Goal: Transaction & Acquisition: Purchase product/service

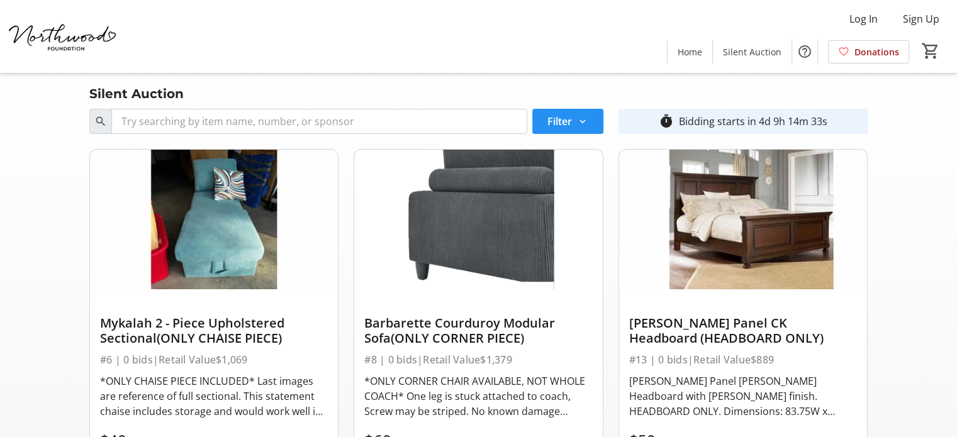
click at [593, 123] on span at bounding box center [567, 121] width 71 height 30
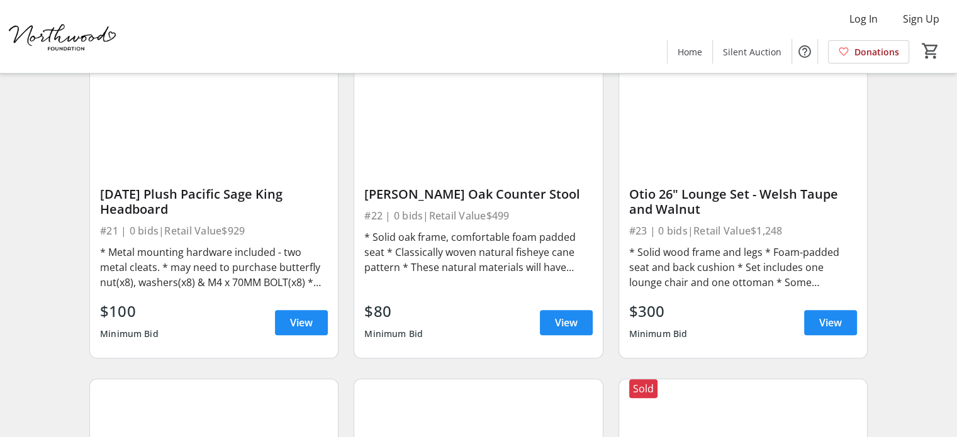
scroll to position [1195, 0]
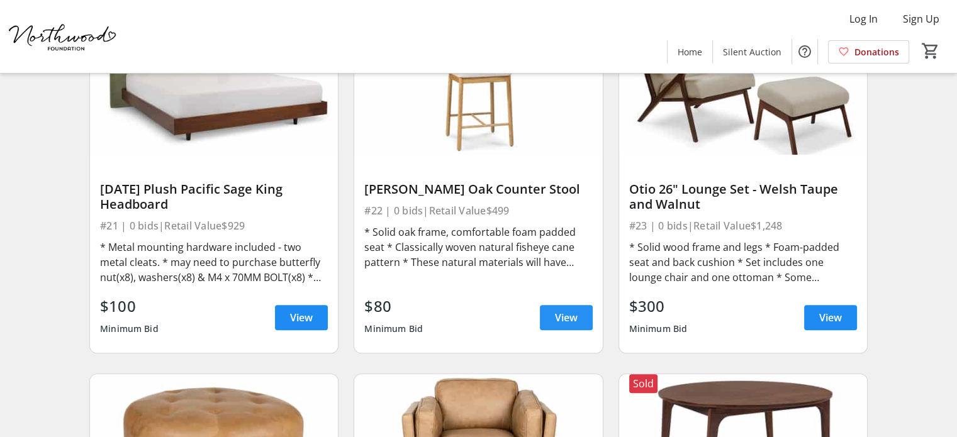
click at [562, 320] on span "View" at bounding box center [566, 317] width 23 height 15
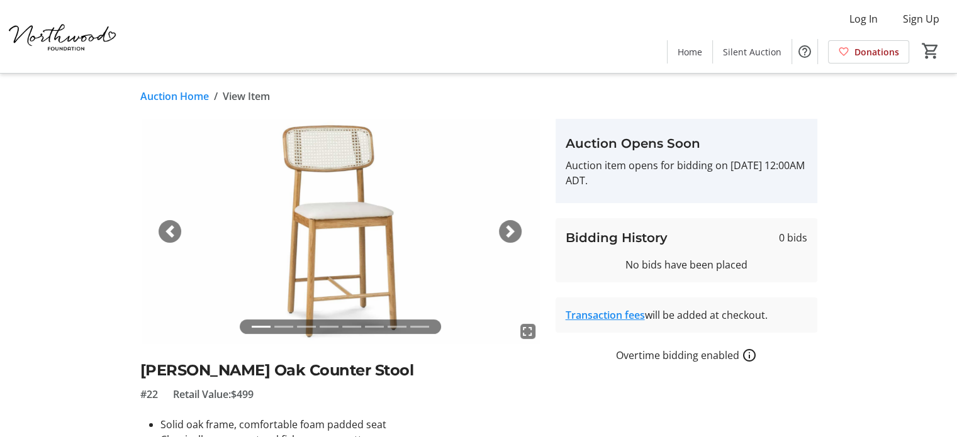
click at [523, 226] on img at bounding box center [340, 231] width 400 height 225
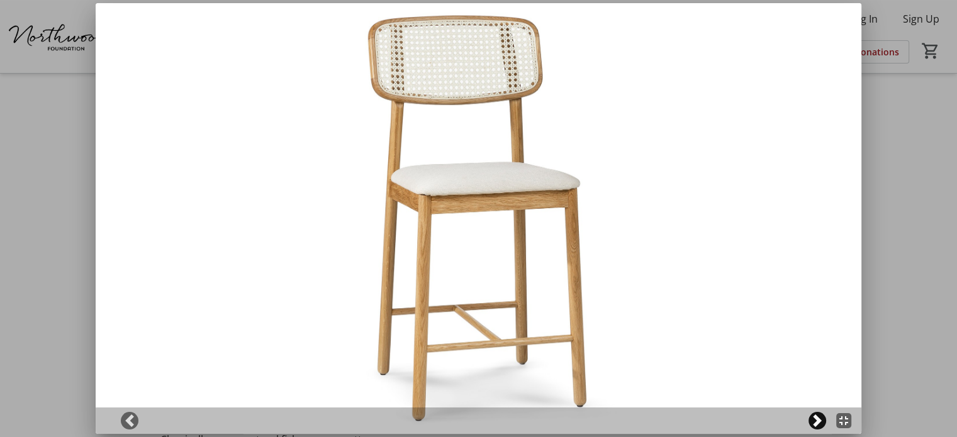
click at [824, 423] on span at bounding box center [817, 421] width 13 height 13
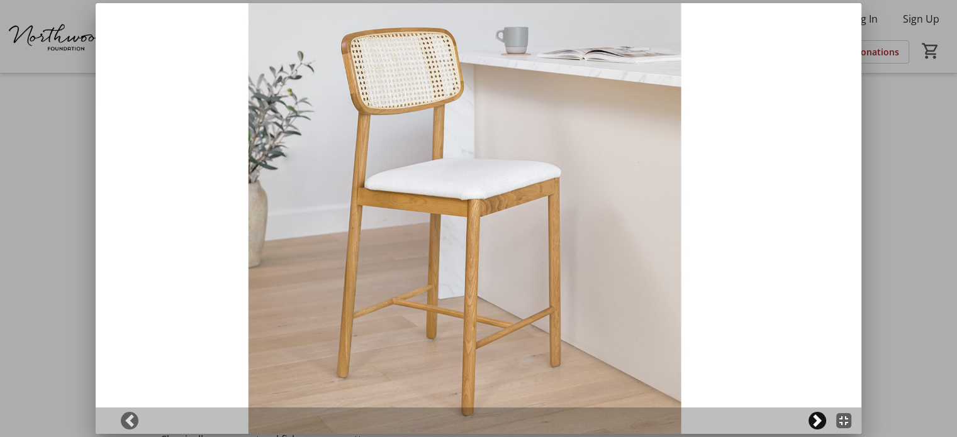
click at [824, 423] on span at bounding box center [817, 421] width 13 height 13
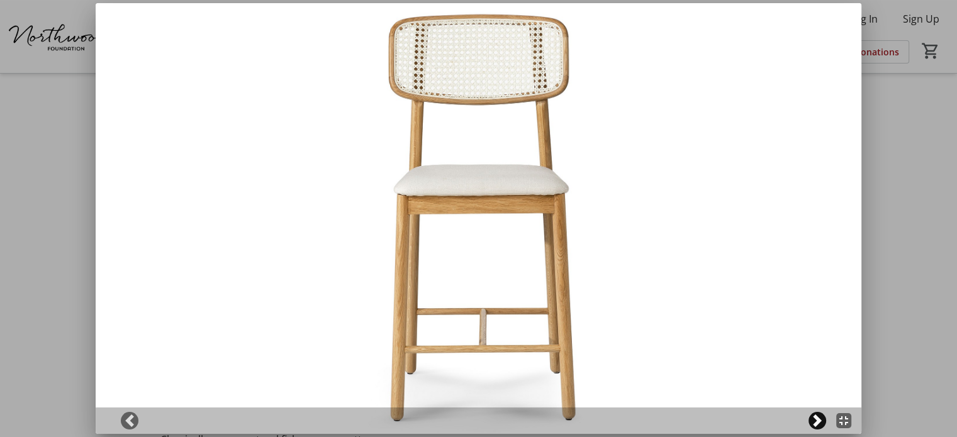
click at [824, 423] on span at bounding box center [817, 421] width 13 height 13
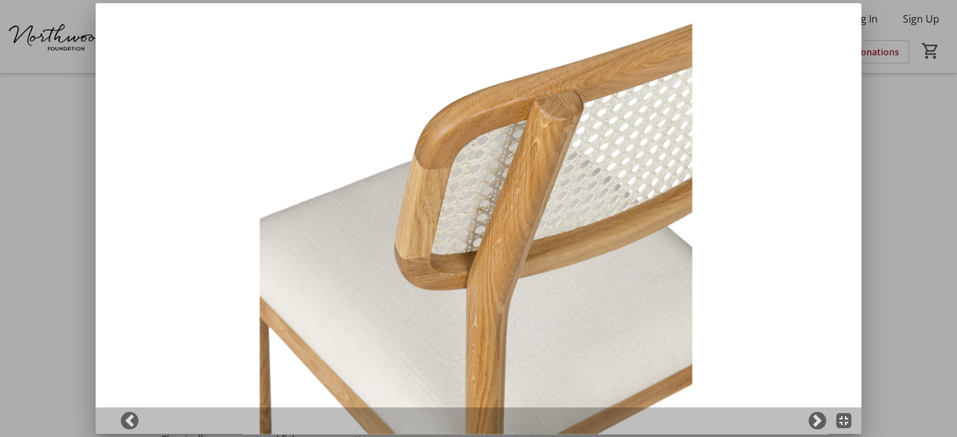
click at [895, 165] on div at bounding box center [478, 218] width 957 height 437
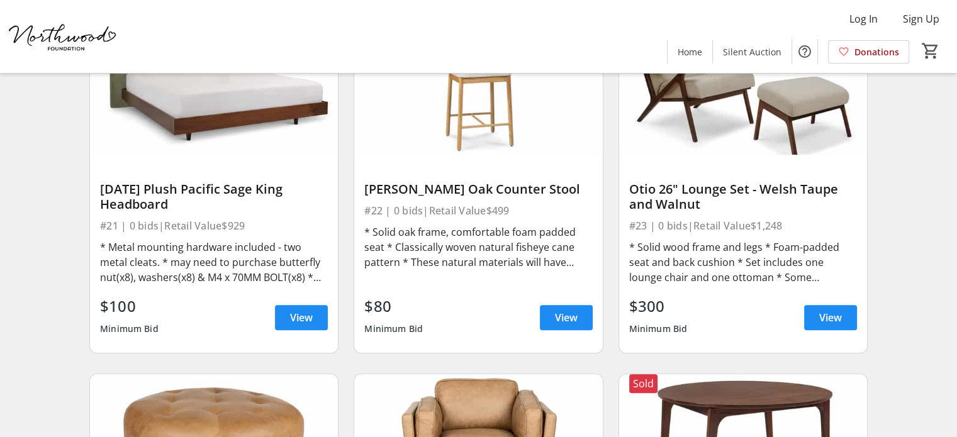
scroll to position [1133, 0]
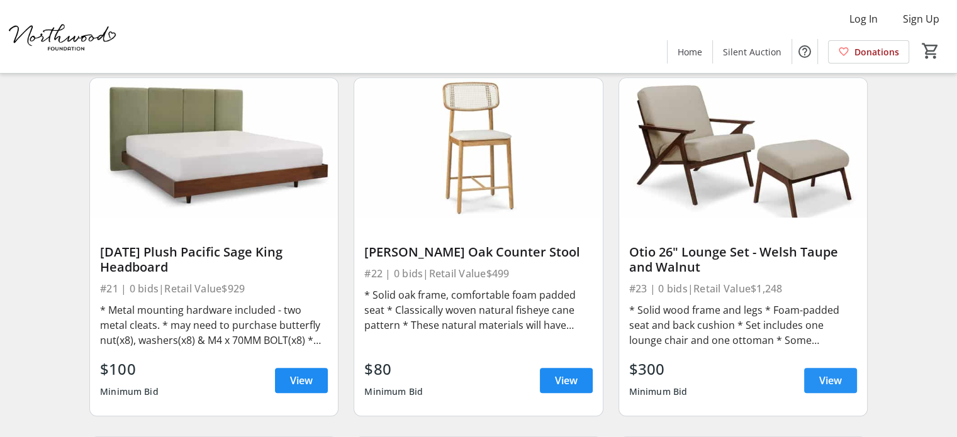
click at [831, 383] on span "View" at bounding box center [830, 380] width 23 height 15
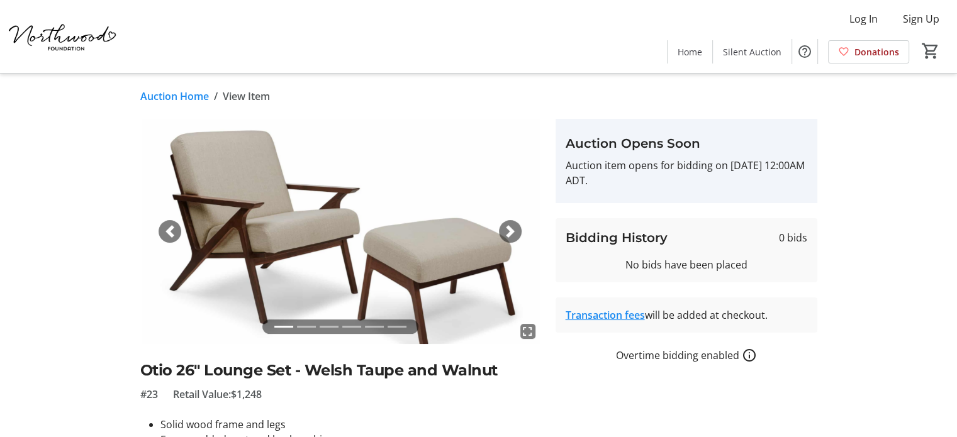
click at [507, 228] on span "button" at bounding box center [510, 231] width 13 height 13
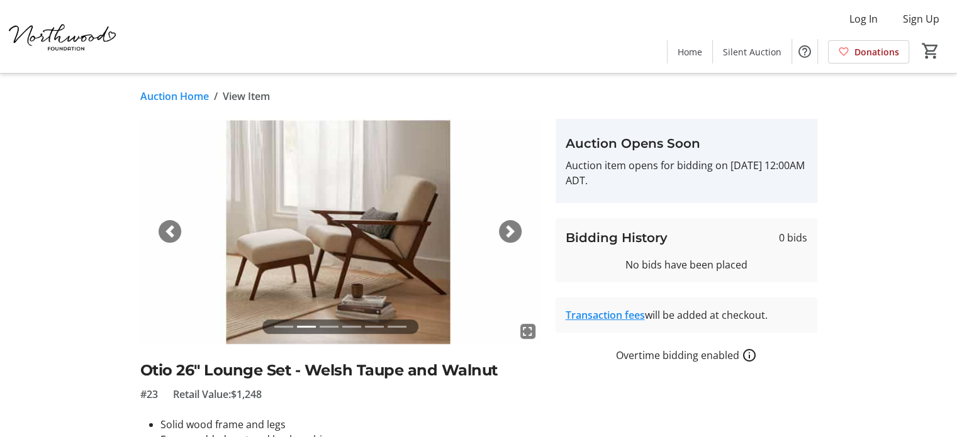
click at [507, 228] on span "button" at bounding box center [510, 231] width 13 height 13
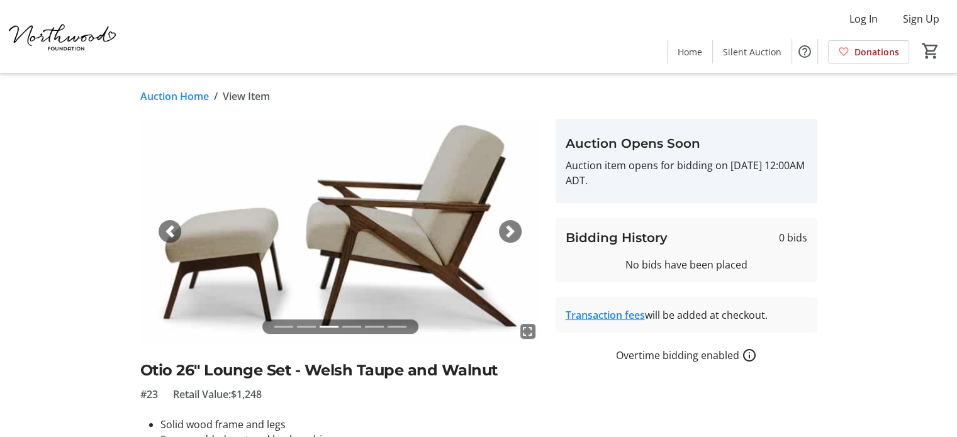
click at [507, 228] on span "button" at bounding box center [510, 231] width 13 height 13
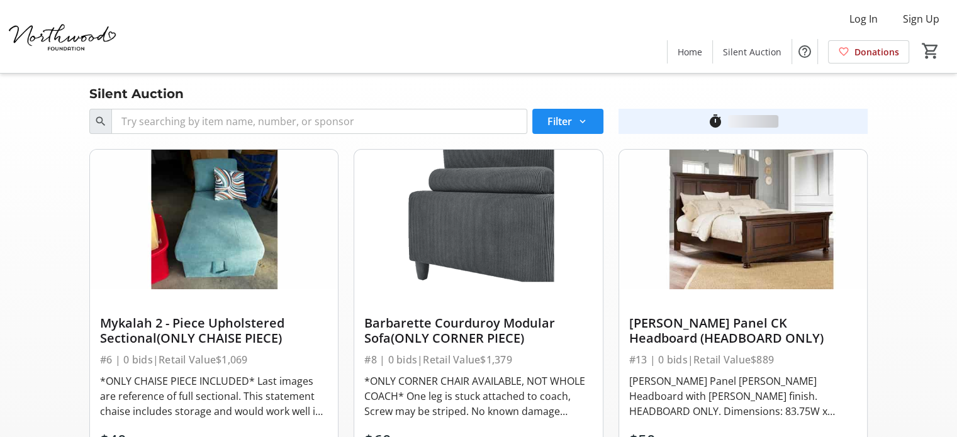
scroll to position [1133, 0]
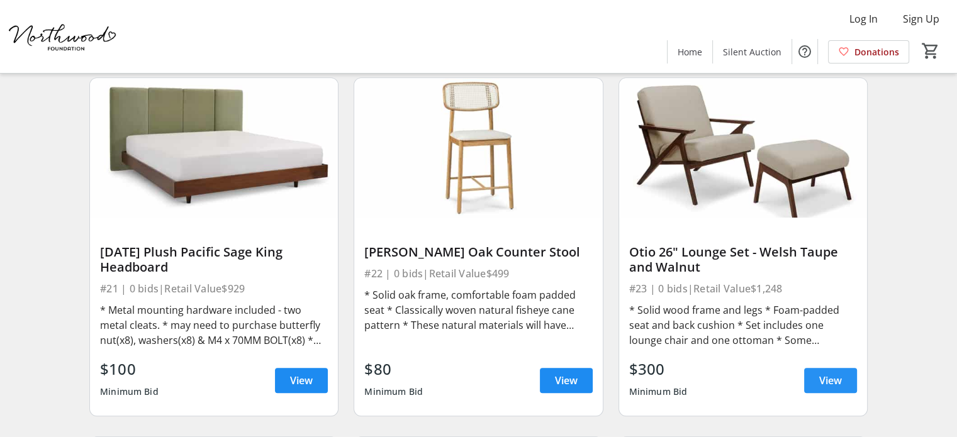
click at [815, 374] on span at bounding box center [830, 381] width 53 height 30
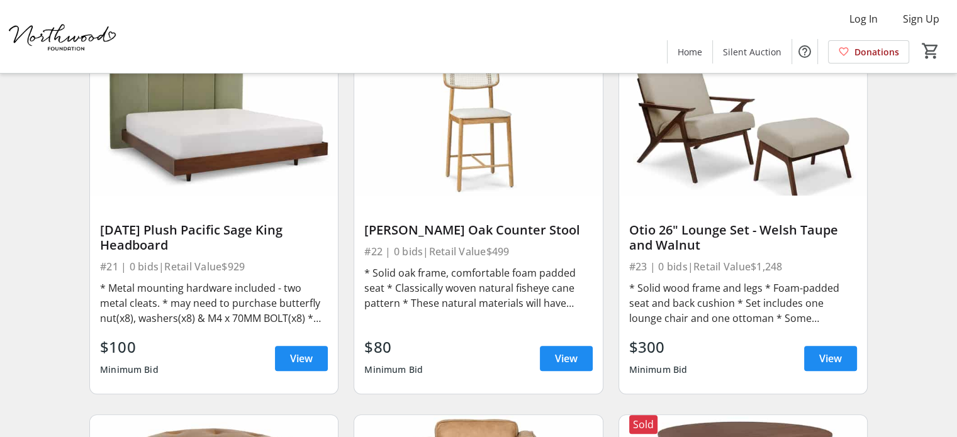
scroll to position [1133, 0]
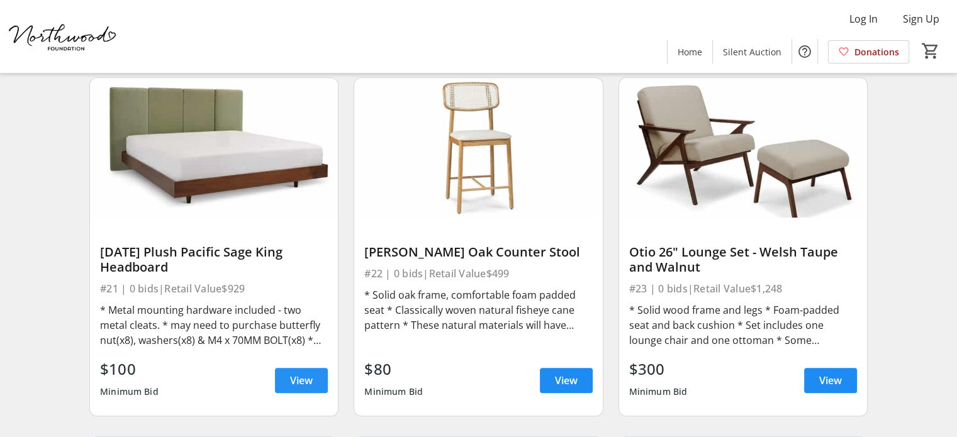
click at [299, 382] on span "View" at bounding box center [301, 380] width 23 height 15
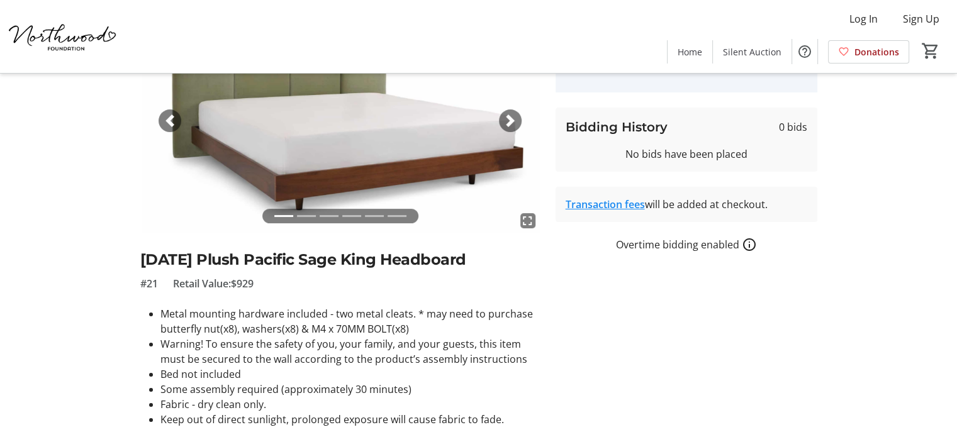
scroll to position [126, 0]
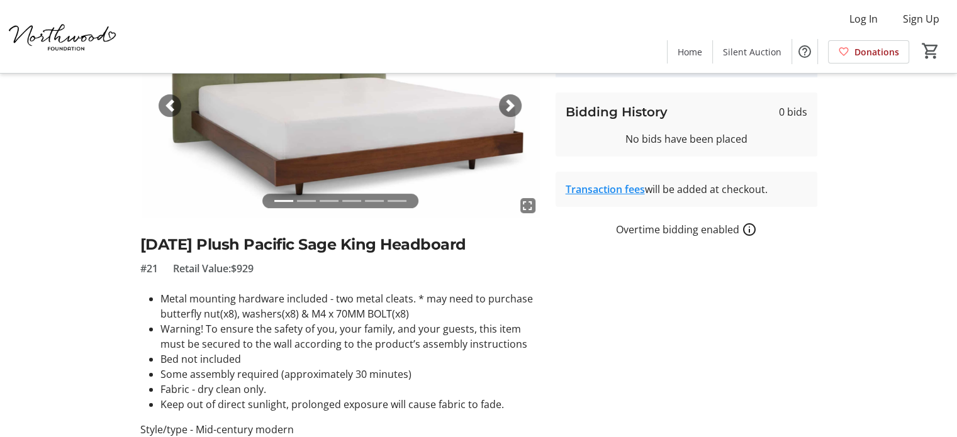
click at [506, 103] on span "button" at bounding box center [510, 105] width 13 height 13
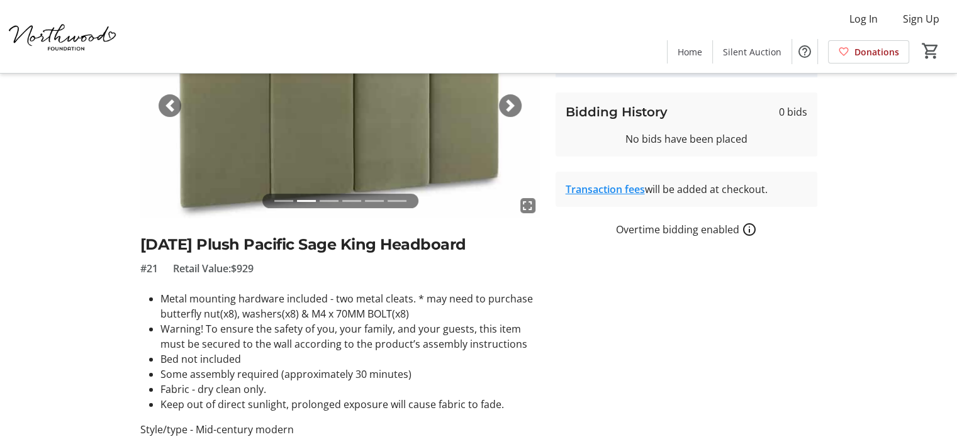
click at [504, 108] on span "button" at bounding box center [510, 105] width 13 height 13
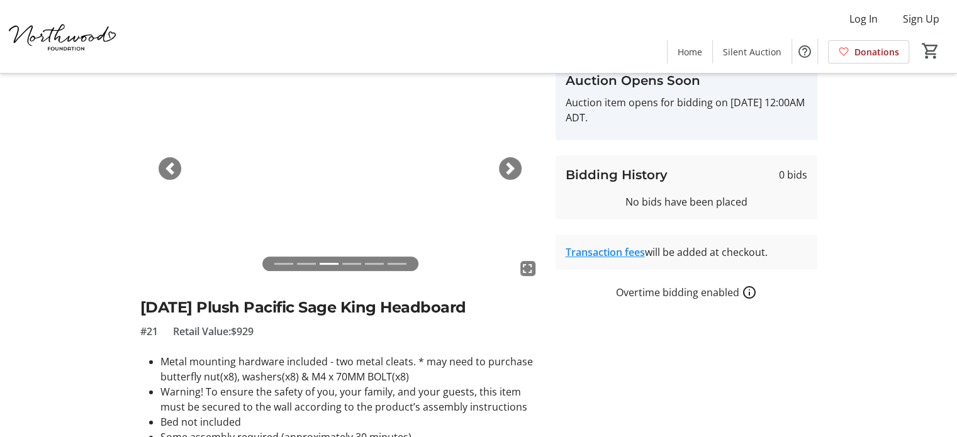
scroll to position [63, 0]
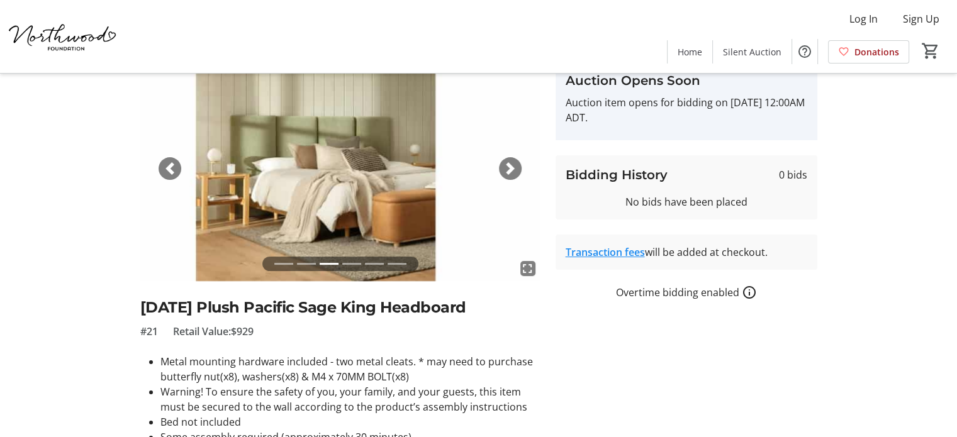
click at [511, 171] on span "button" at bounding box center [510, 168] width 13 height 13
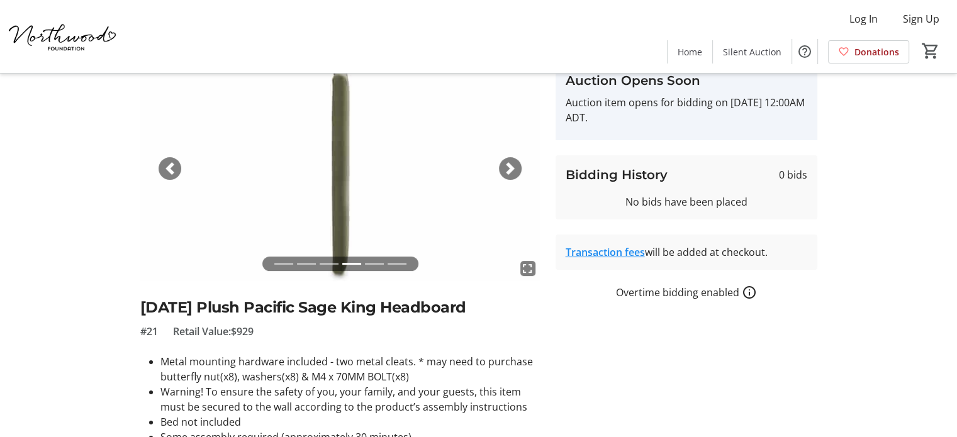
click at [511, 171] on span "button" at bounding box center [510, 168] width 13 height 13
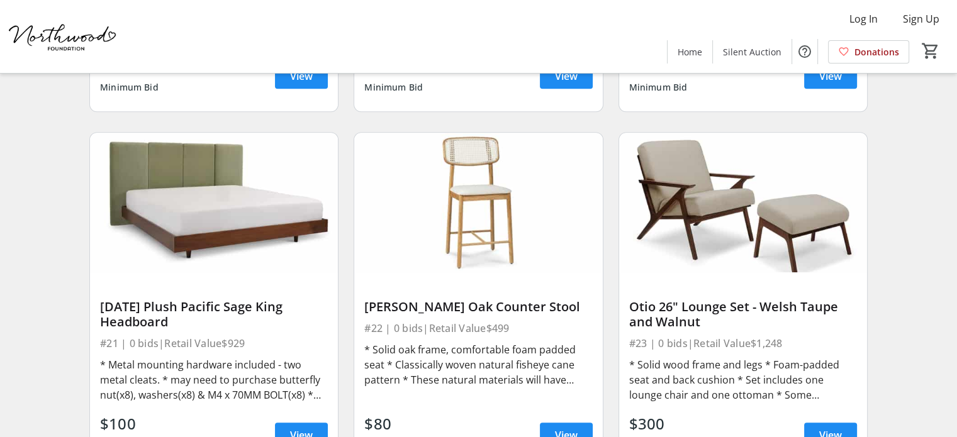
scroll to position [709, 0]
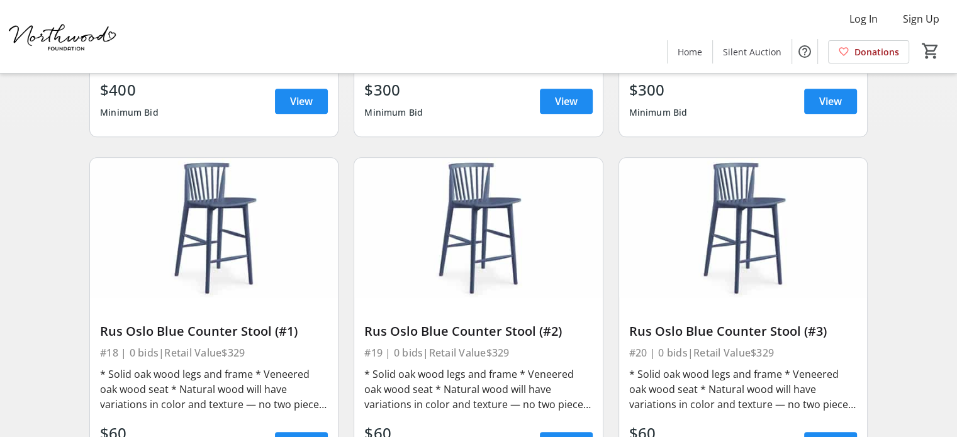
drag, startPoint x: 260, startPoint y: 1, endPoint x: 636, endPoint y: 25, distance: 377.0
click at [623, 30] on div "Log In Sign Up Home Silent Auction Donations 0" at bounding box center [478, 36] width 957 height 73
